Goal: Navigation & Orientation: Find specific page/section

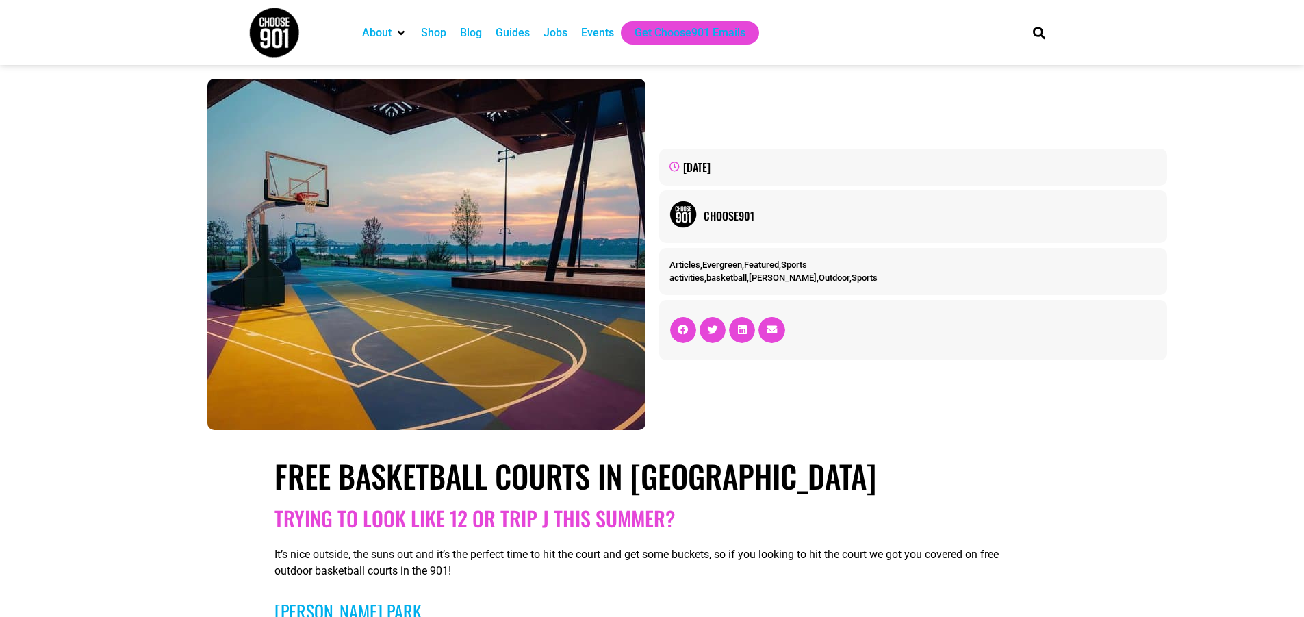
click at [586, 33] on div "Events" at bounding box center [597, 33] width 33 height 16
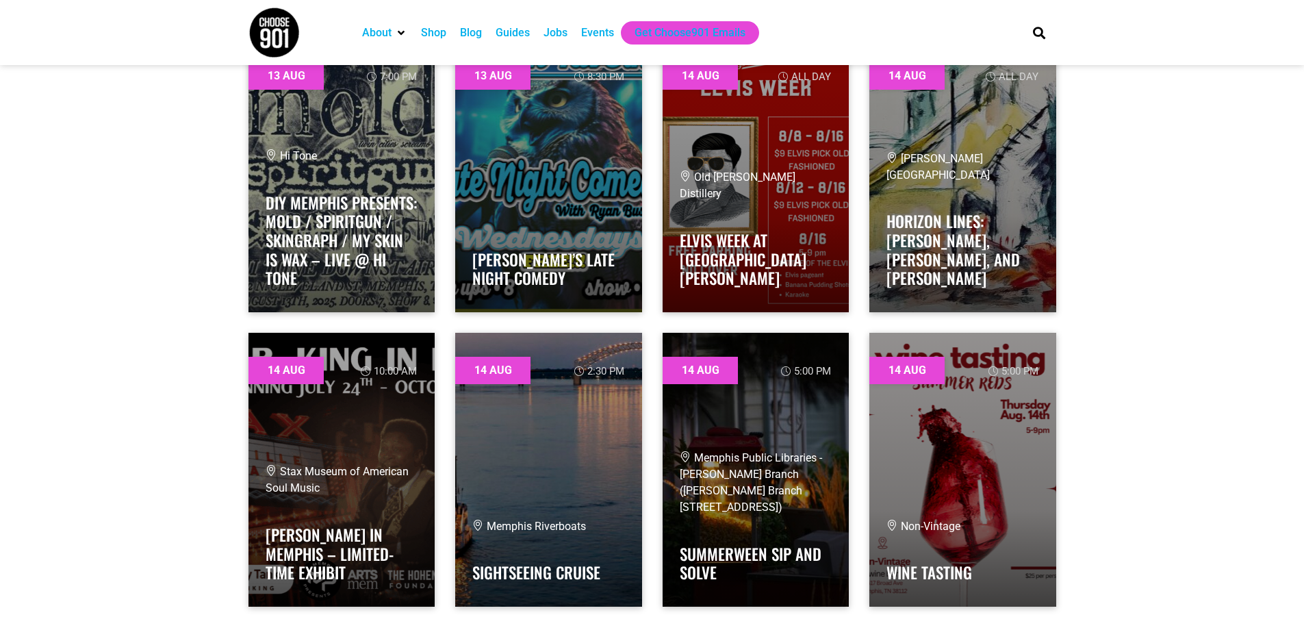
scroll to position [1301, 0]
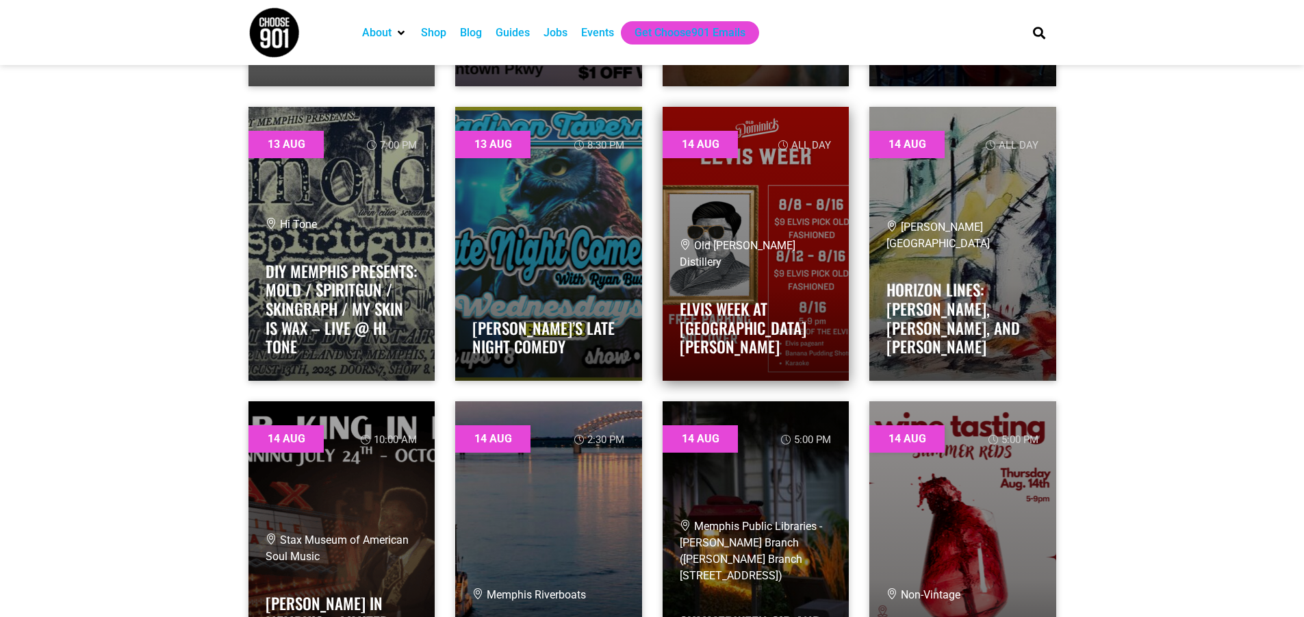
click at [822, 236] on link at bounding box center [756, 244] width 187 height 274
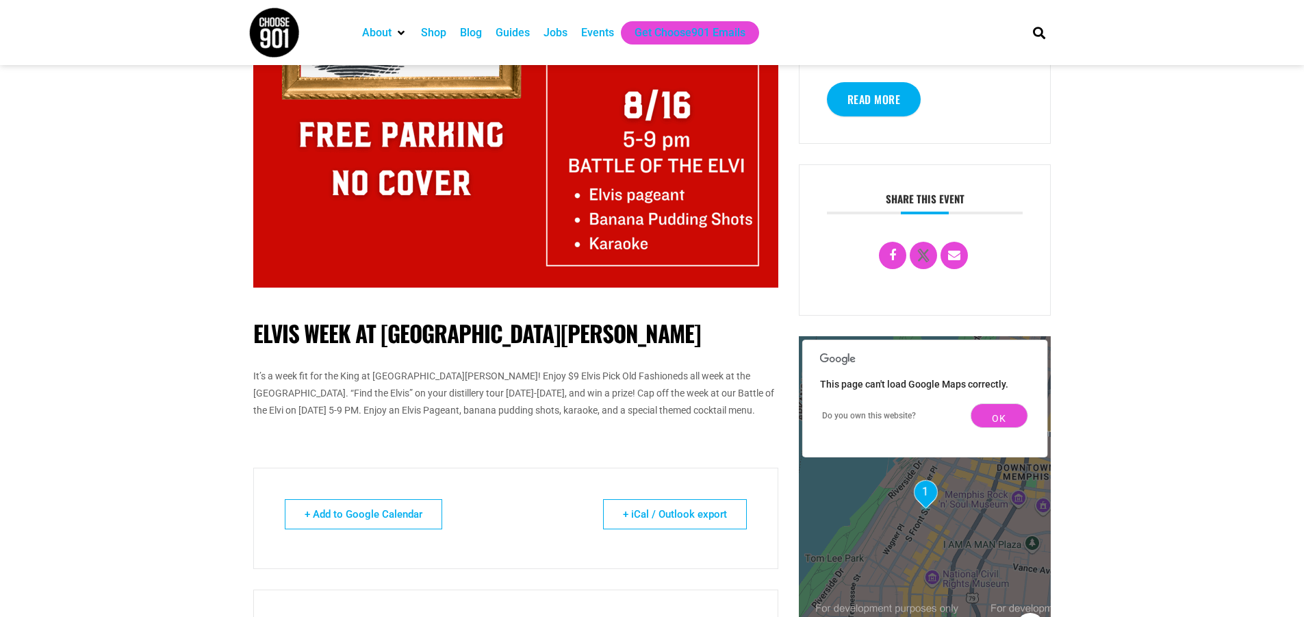
scroll to position [274, 0]
